Goal: Transaction & Acquisition: Purchase product/service

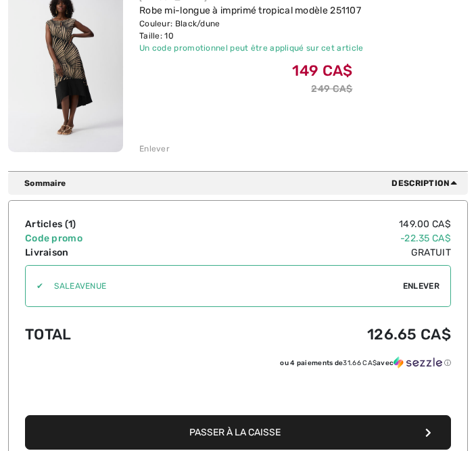
scroll to position [271, 0]
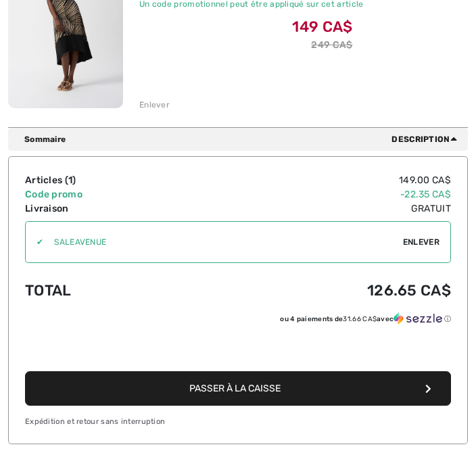
click at [278, 392] on span "Passer à la caisse" at bounding box center [234, 388] width 91 height 11
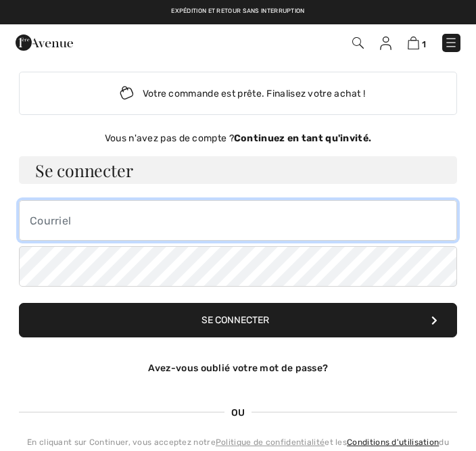
click at [133, 229] on input "email" at bounding box center [238, 220] width 438 height 41
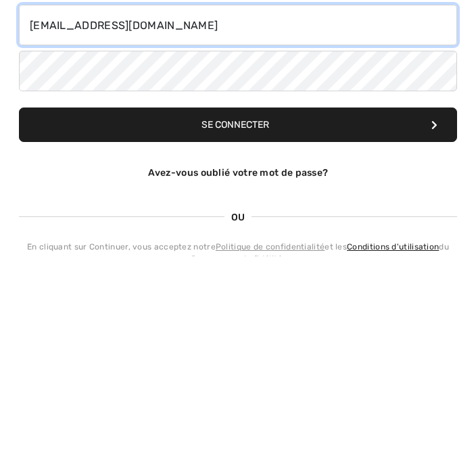
type input "[EMAIL_ADDRESS][DOMAIN_NAME]"
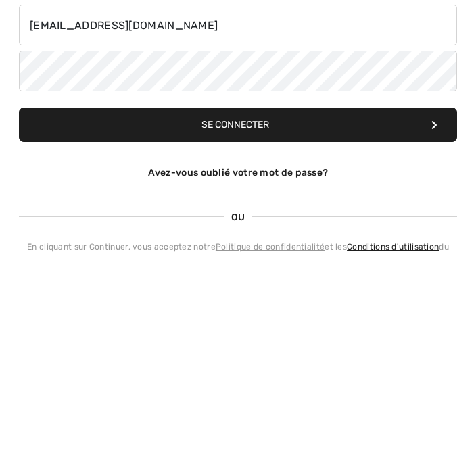
click at [285, 362] on link "Avez-vous oublié votre mot de passe?" at bounding box center [238, 367] width 180 height 11
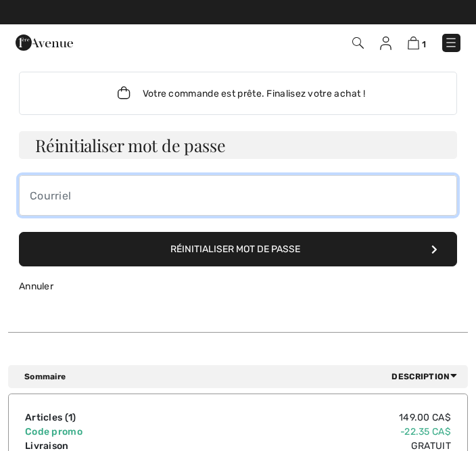
click at [182, 199] on input "email" at bounding box center [238, 195] width 438 height 41
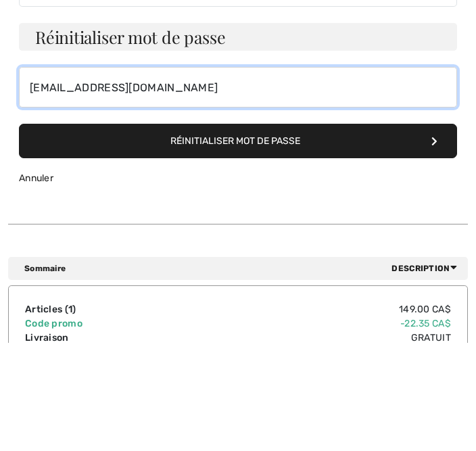
type input "[EMAIL_ADDRESS][DOMAIN_NAME]"
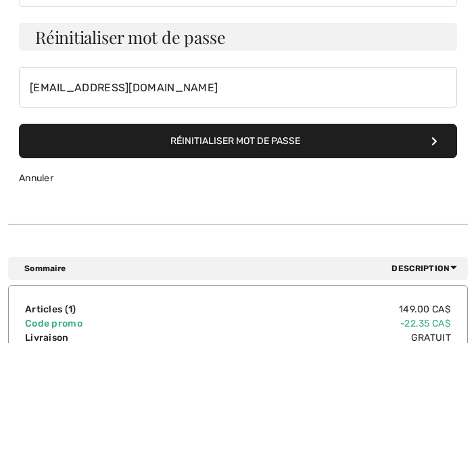
click at [265, 232] on button "Réinitialiser mot de passe" at bounding box center [238, 249] width 438 height 34
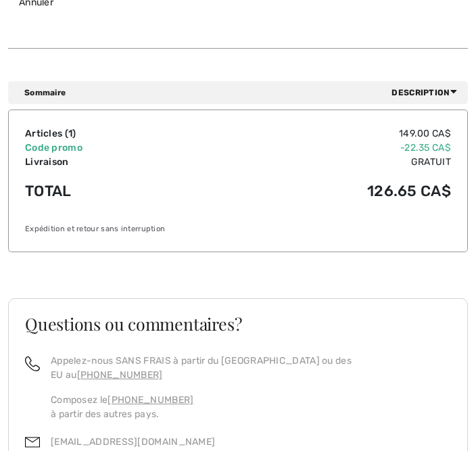
scroll to position [284, 0]
click at [437, 87] on span "Description" at bounding box center [426, 92] width 71 height 12
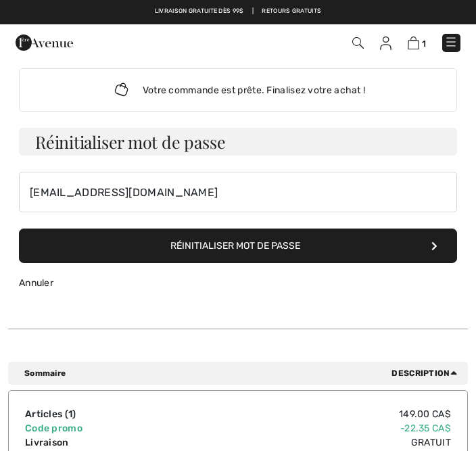
scroll to position [0, 0]
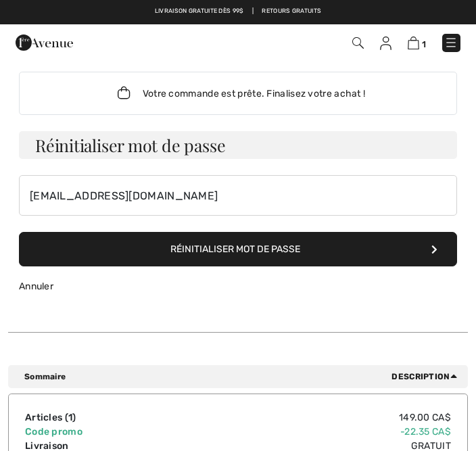
click at [328, 249] on button "Réinitialiser mot de passe" at bounding box center [238, 249] width 438 height 34
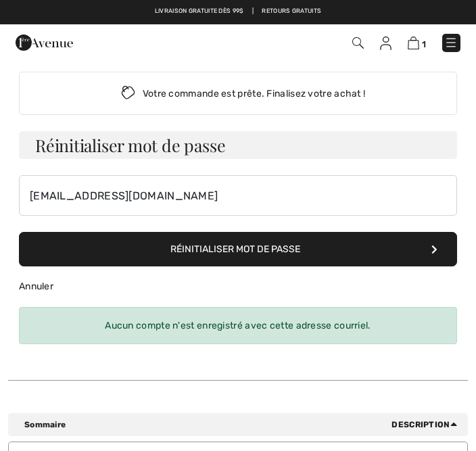
click at [309, 329] on div "Aucun compte n'est enregistré avec cette adresse courriel." at bounding box center [238, 325] width 438 height 37
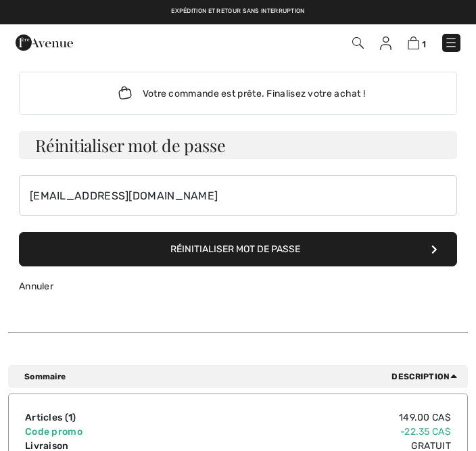
click at [452, 42] on img at bounding box center [451, 43] width 14 height 14
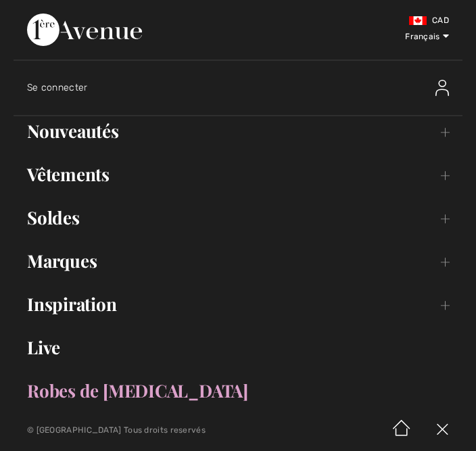
click at [445, 76] on div at bounding box center [407, 87] width 109 height 43
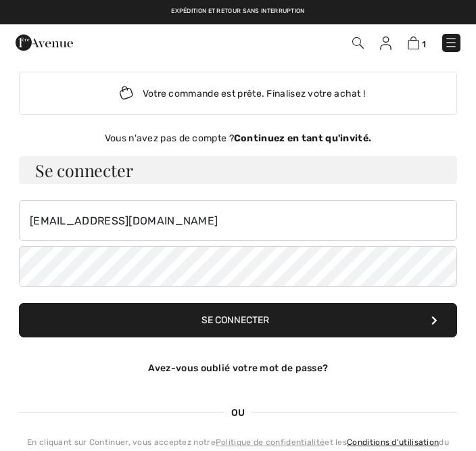
checkbox input "true"
click at [300, 96] on div "Votre commande est prête. Finalisez votre achat !" at bounding box center [238, 93] width 438 height 43
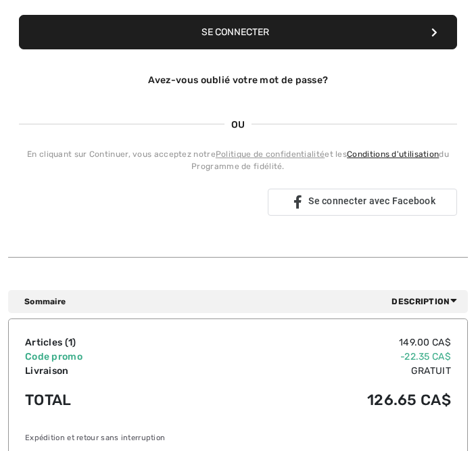
scroll to position [288, 0]
click at [172, 201] on div "Se connecter avec Google. S'ouvre dans un nouvel onglet" at bounding box center [143, 202] width 249 height 30
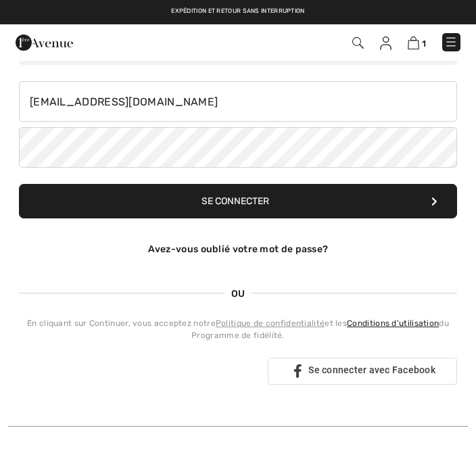
scroll to position [91, 0]
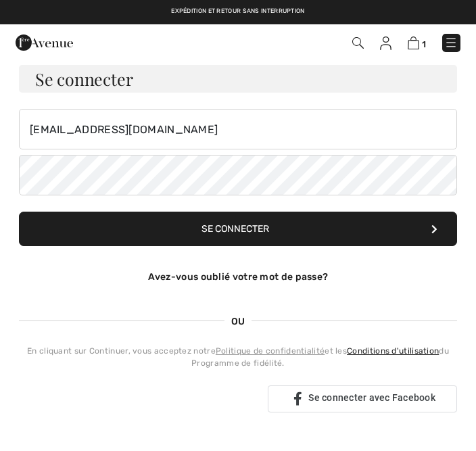
click at [252, 277] on link "Avez-vous oublié votre mot de passe?" at bounding box center [238, 276] width 180 height 11
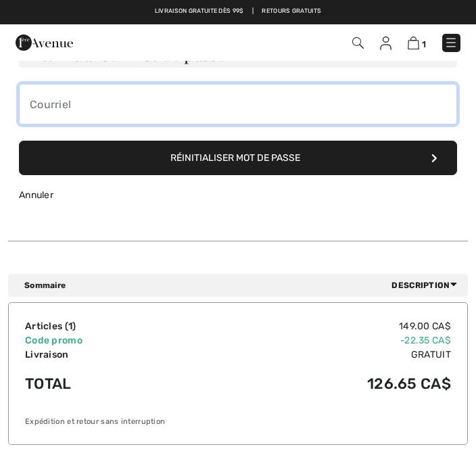
click at [233, 105] on input "email" at bounding box center [238, 104] width 438 height 41
type input "benjo7525@gmail.com"
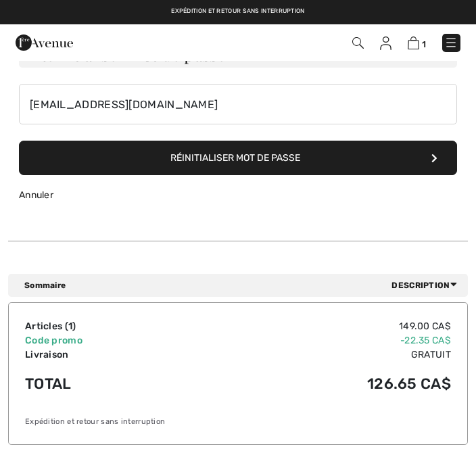
click at [296, 157] on button "Réinitialiser mot de passe" at bounding box center [238, 158] width 438 height 34
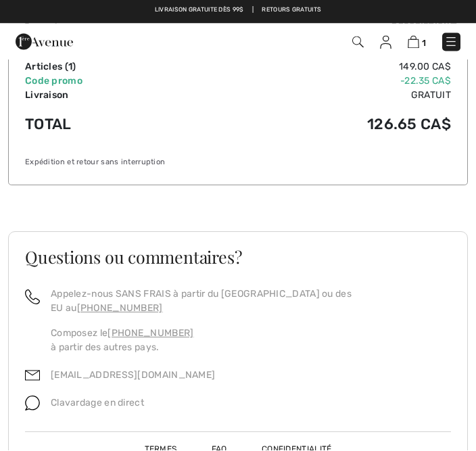
scroll to position [349, 0]
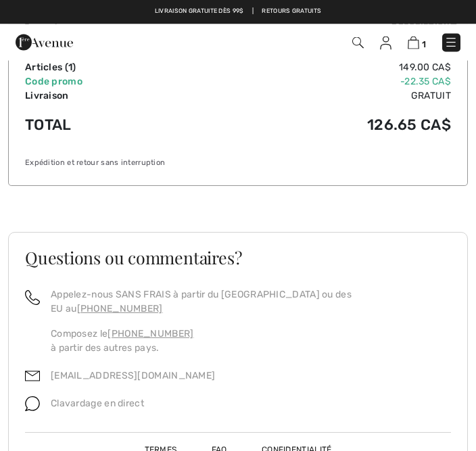
click at [69, 398] on span "Clavardage en direct" at bounding box center [97, 403] width 93 height 11
click at [35, 397] on img at bounding box center [32, 404] width 15 height 15
click at [47, 394] on div "Clavardage en direct" at bounding box center [92, 408] width 104 height 28
click at [38, 397] on img at bounding box center [32, 404] width 15 height 15
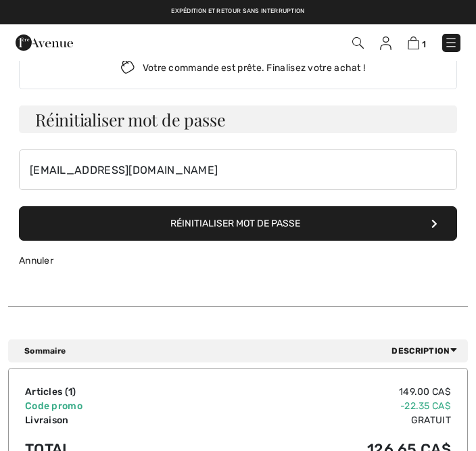
scroll to position [0, 0]
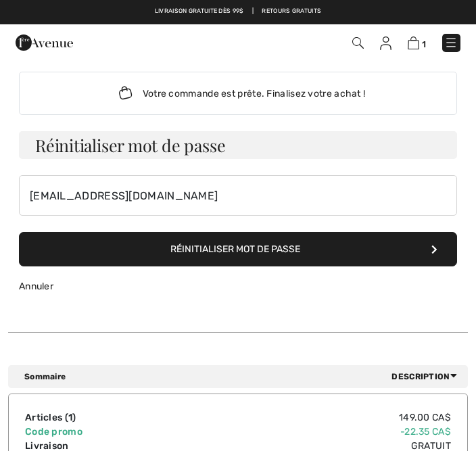
click at [284, 86] on div "Votre commande est prête. Finalisez votre achat !" at bounding box center [238, 93] width 438 height 43
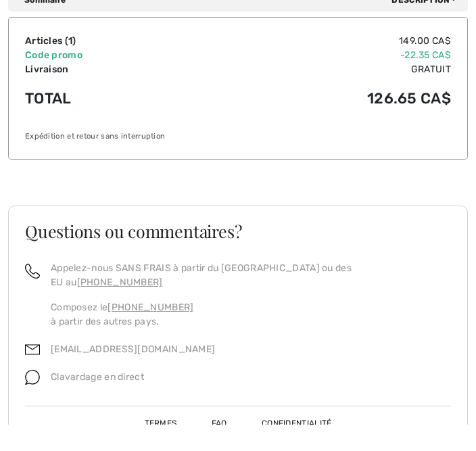
scroll to position [349, 0]
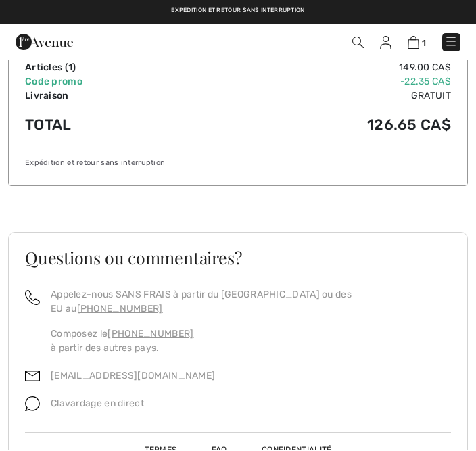
click at [79, 397] on p "Clavardage en direct" at bounding box center [97, 404] width 93 height 14
click at [30, 397] on img at bounding box center [32, 404] width 15 height 15
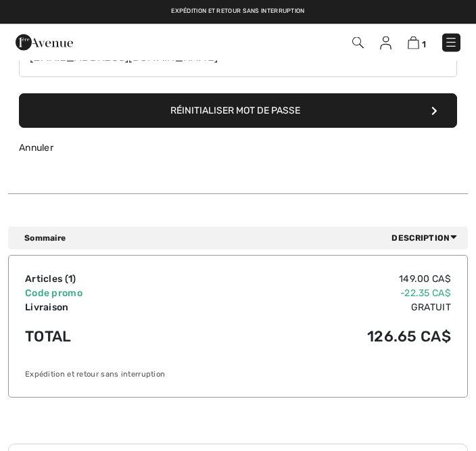
scroll to position [45, 0]
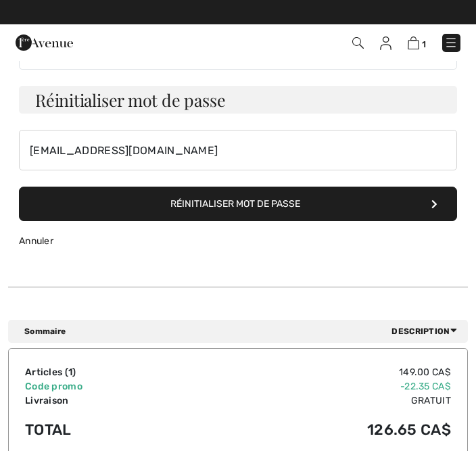
click at [199, 267] on div "Votre commande est prête. Finalisez votre achat ! Vous n'avez pas de compte ? C…" at bounding box center [237, 144] width 459 height 257
click at [426, 205] on button "Réinitialiser mot de passe" at bounding box center [238, 203] width 438 height 34
click at [434, 199] on icon at bounding box center [434, 203] width 6 height 9
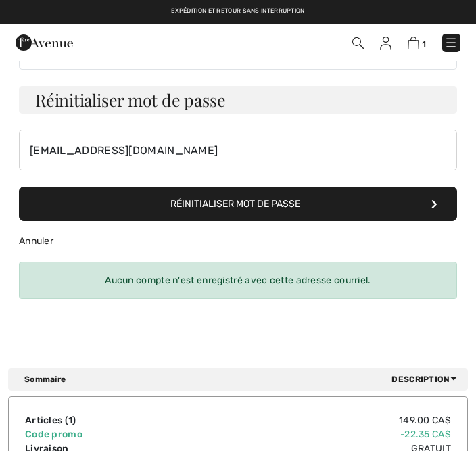
click at [279, 283] on div "Aucun compte n'est enregistré avec cette adresse courriel." at bounding box center [238, 280] width 438 height 37
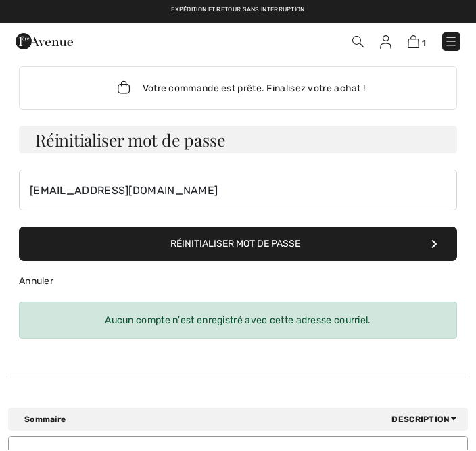
scroll to position [0, 0]
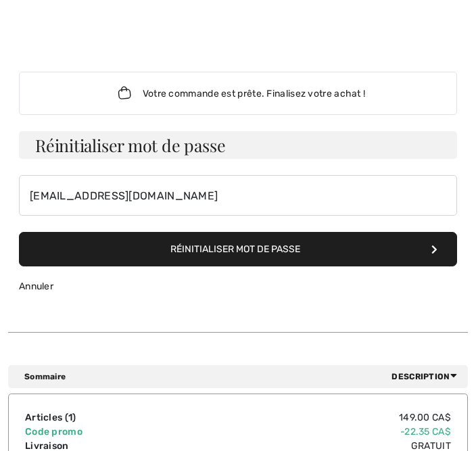
click at [348, 91] on div "Votre commande est prête. Finalisez votre achat !" at bounding box center [238, 93] width 438 height 43
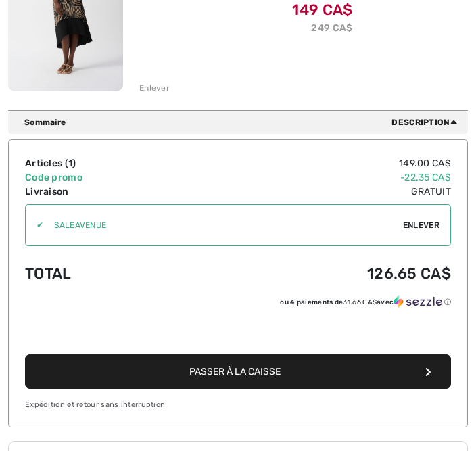
scroll to position [289, 0]
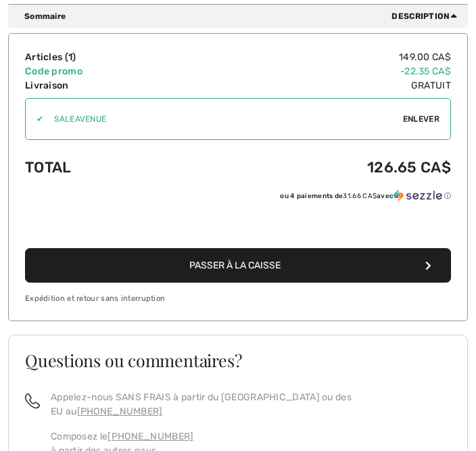
scroll to position [402, 0]
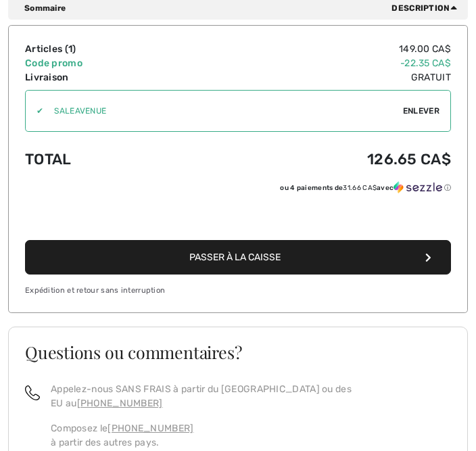
click at [258, 259] on span "Passer à la caisse" at bounding box center [234, 257] width 91 height 11
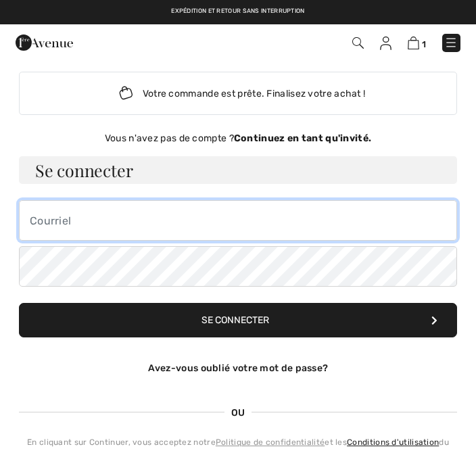
click at [167, 222] on input "email" at bounding box center [238, 220] width 438 height 41
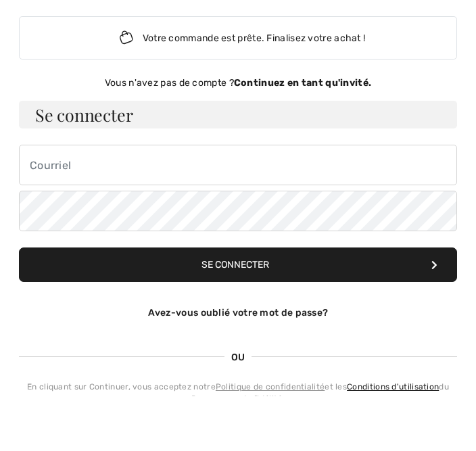
click at [296, 132] on strong "Continuez en tant qu'invité." at bounding box center [302, 137] width 137 height 11
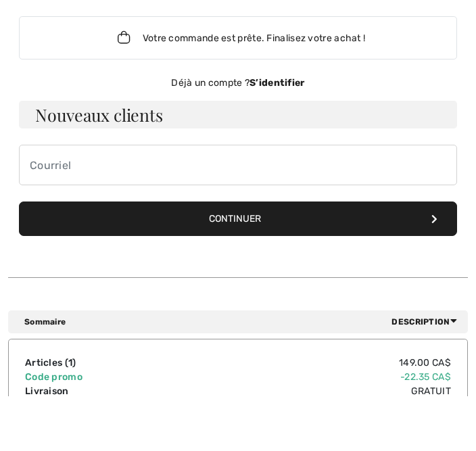
scroll to position [55, 0]
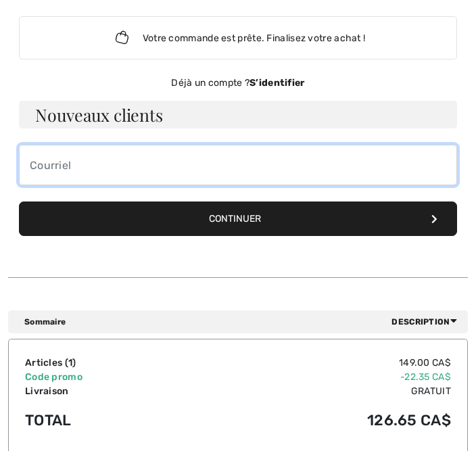
click at [186, 171] on input "email" at bounding box center [238, 165] width 438 height 41
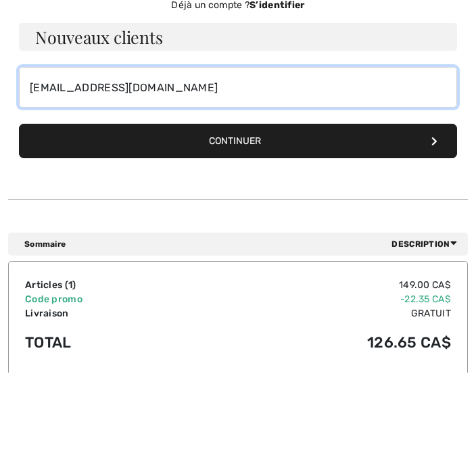
type input "[EMAIL_ADDRESS][DOMAIN_NAME]"
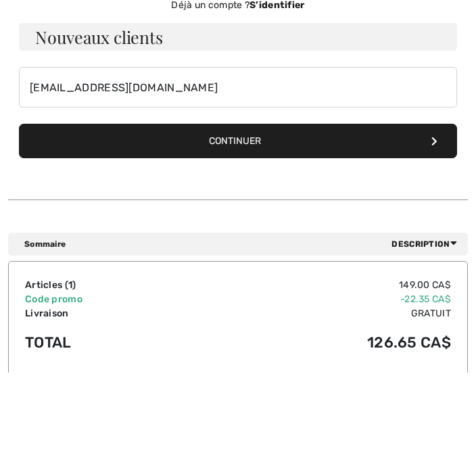
click at [274, 202] on button "Continuer" at bounding box center [238, 219] width 438 height 34
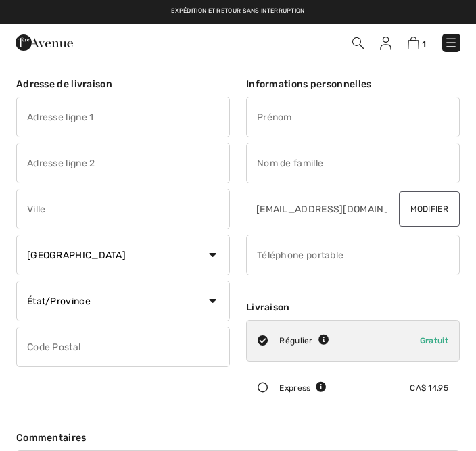
click at [208, 309] on select "État/Province [GEOGRAPHIC_DATA][PERSON_NAME][GEOGRAPHIC_DATA] [GEOGRAPHIC_DATA]…" at bounding box center [123, 300] width 214 height 41
select select "QC"
click at [153, 114] on input "text" at bounding box center [123, 117] width 214 height 41
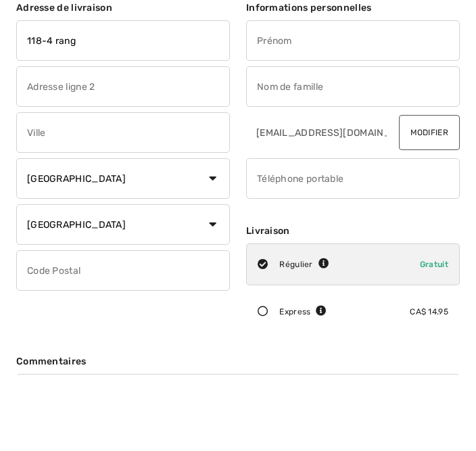
type input "118-4 rang"
click at [125, 189] on input "text" at bounding box center [123, 209] width 214 height 41
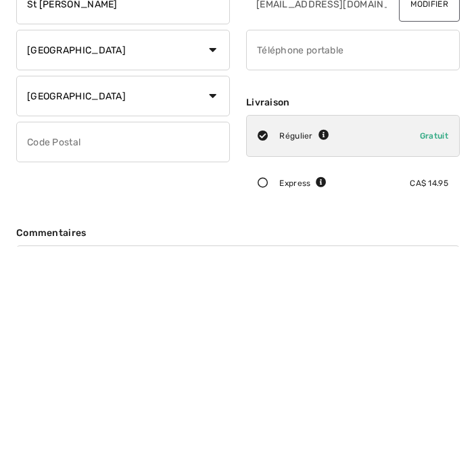
click at [137, 326] on input "text" at bounding box center [123, 346] width 214 height 41
type input "St Alphonse Rodriguez"
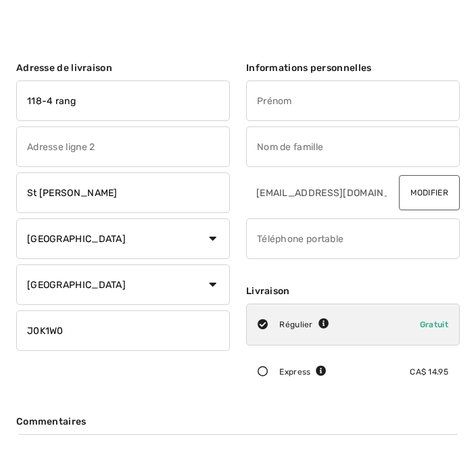
type input "J0K1W0"
click at [339, 105] on input "text" at bounding box center [353, 117] width 214 height 41
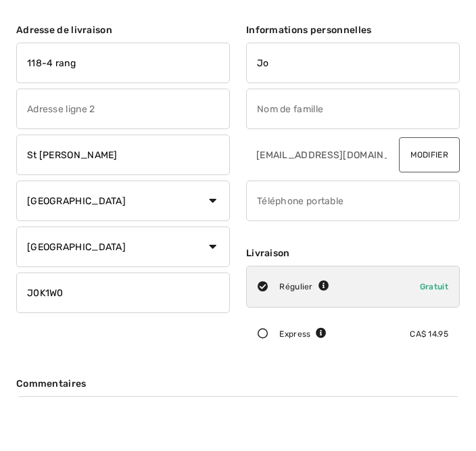
type input "Jo"
click at [347, 143] on input "text" at bounding box center [353, 163] width 214 height 41
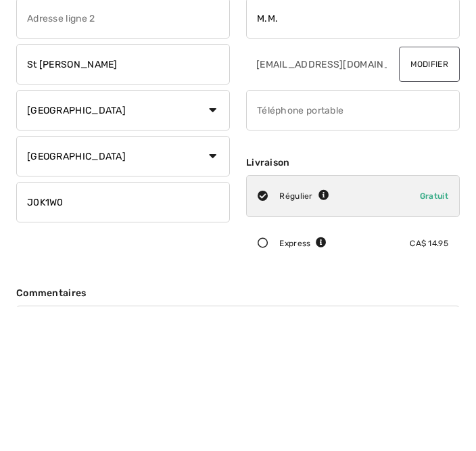
type input "M.M."
click at [346, 234] on input "phone" at bounding box center [353, 254] width 214 height 41
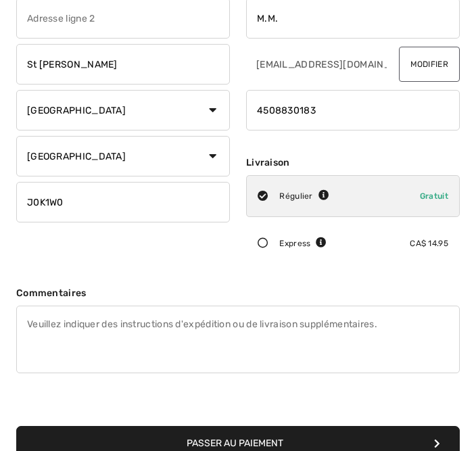
type input "4508830183"
click at [252, 450] on button "Passer au paiement" at bounding box center [237, 443] width 443 height 34
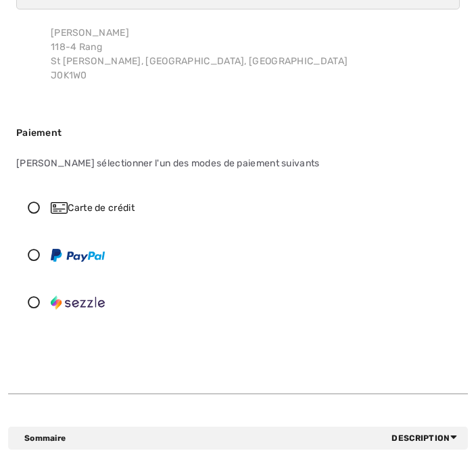
scroll to position [130, 0]
click at [47, 209] on icon at bounding box center [34, 207] width 34 height 12
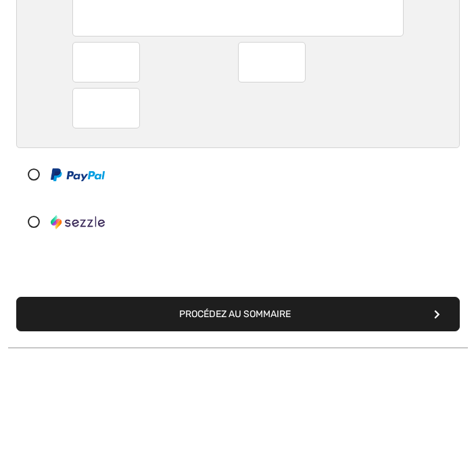
scroll to position [362, 0]
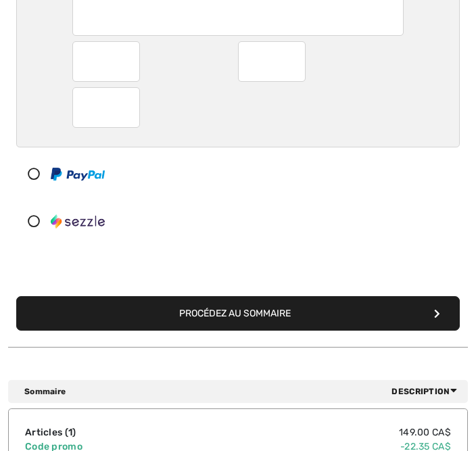
click at [276, 317] on button "Procédez au sommaire" at bounding box center [237, 313] width 443 height 34
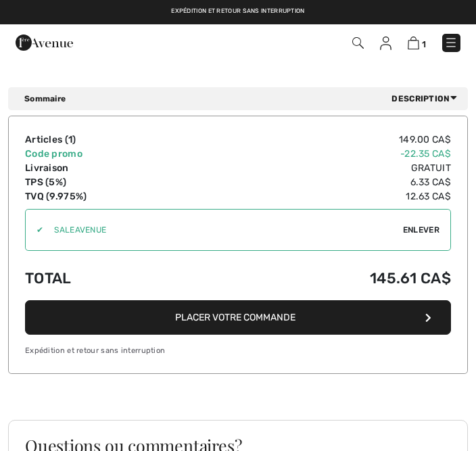
scroll to position [1326, 0]
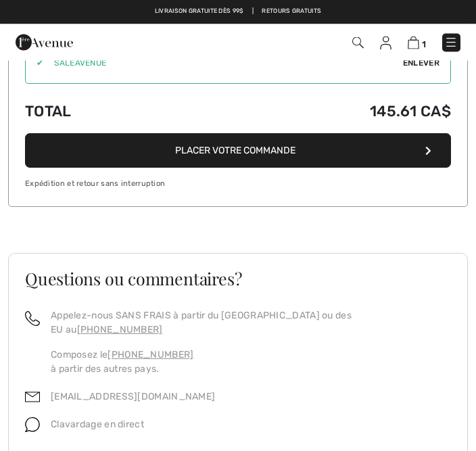
click at [261, 134] on button "Placer votre commande" at bounding box center [238, 151] width 426 height 34
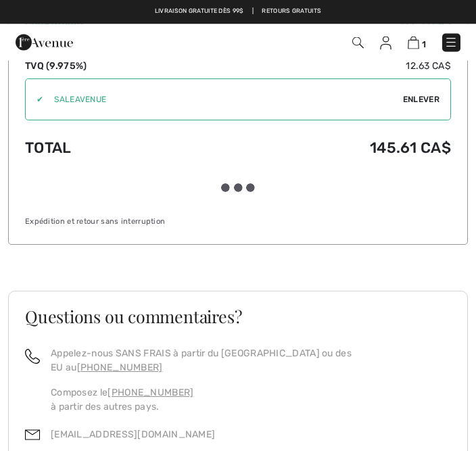
scroll to position [1493, 0]
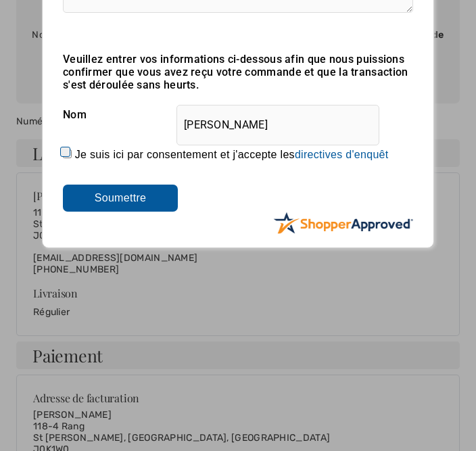
scroll to position [228, 0]
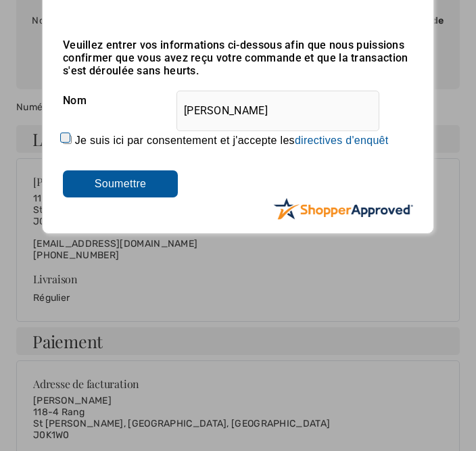
click at [134, 183] on input "Soumettre" at bounding box center [120, 183] width 115 height 27
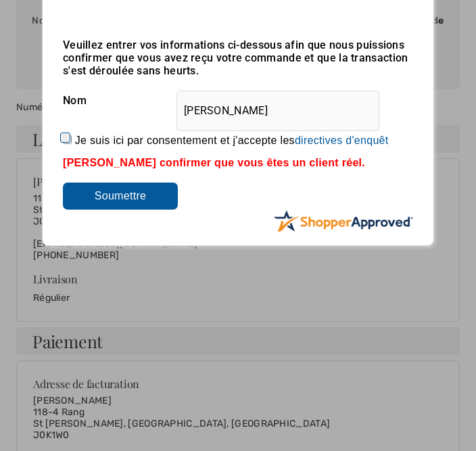
click at [128, 206] on input "Soumettre" at bounding box center [120, 195] width 115 height 27
click at [275, 165] on div "[PERSON_NAME] confirmer que vous êtes un client réel." at bounding box center [238, 163] width 350 height 12
click at [66, 139] on input "Je suis ici par consentement et j'accepte les En soumettant une évaluation, vou…" at bounding box center [67, 139] width 9 height 9
checkbox input "true"
click at [154, 208] on input "Soumettre" at bounding box center [120, 195] width 115 height 27
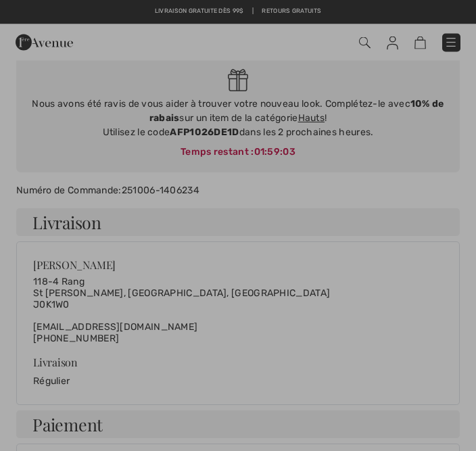
scroll to position [0, 0]
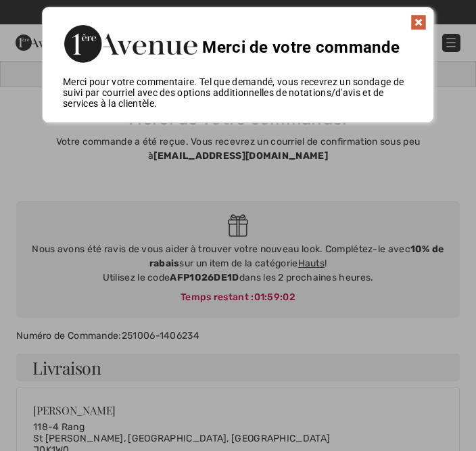
click at [416, 28] on img at bounding box center [418, 22] width 16 height 16
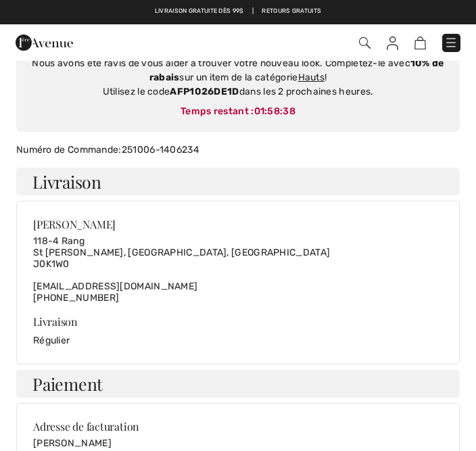
scroll to position [183, 0]
